Goal: Complete application form

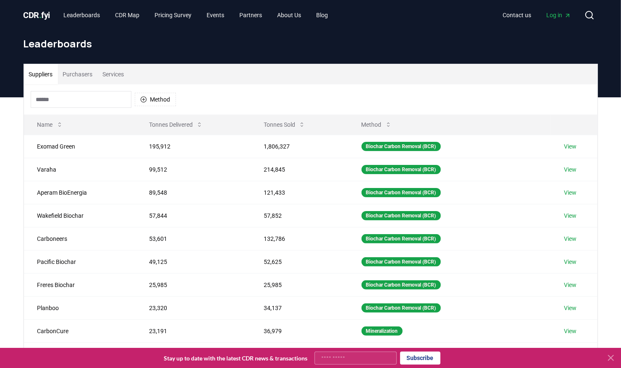
click at [71, 75] on button "Purchasers" at bounding box center [78, 74] width 40 height 20
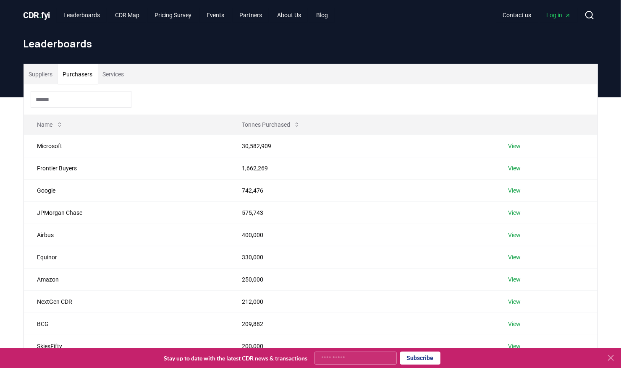
click at [61, 100] on input at bounding box center [81, 99] width 101 height 17
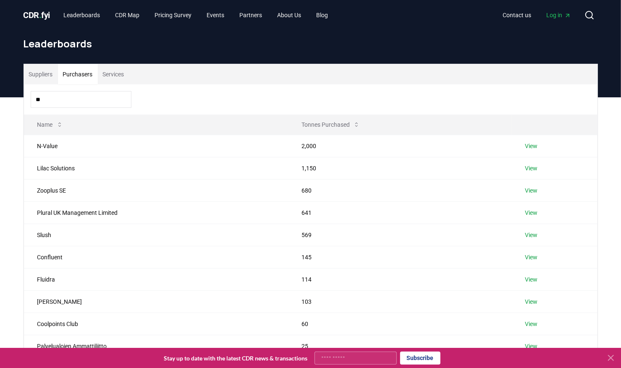
type input "*"
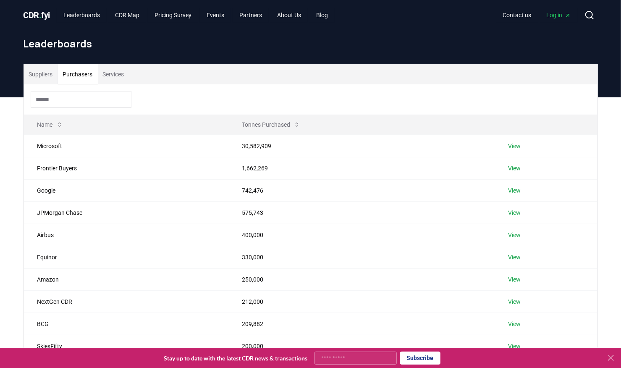
type input "*"
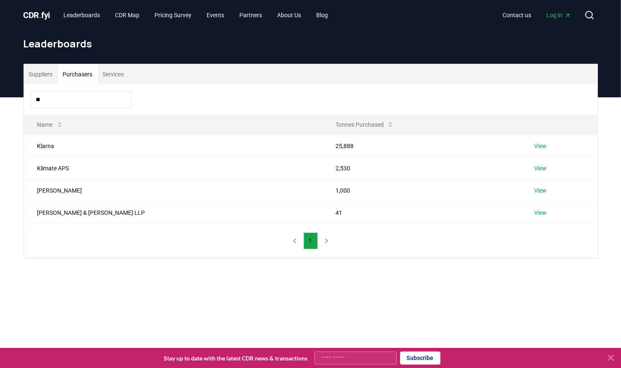
type input "*"
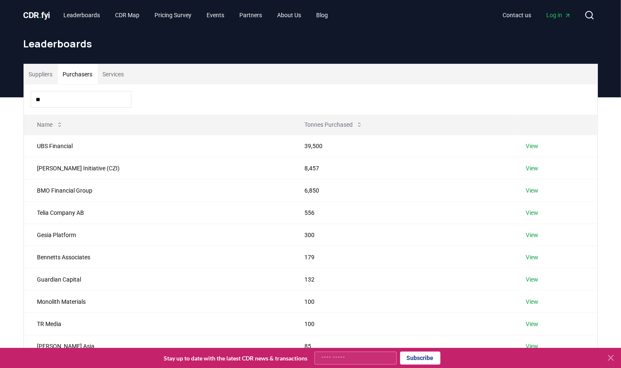
type input "*"
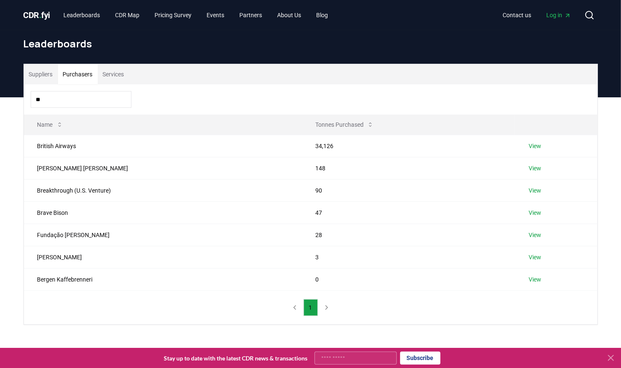
type input "*"
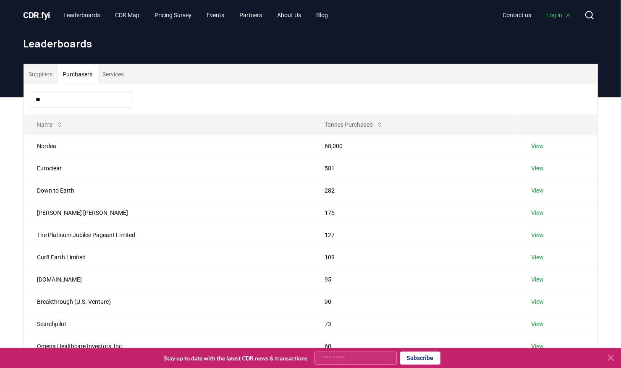
type input "*"
